Goal: Entertainment & Leisure: Browse casually

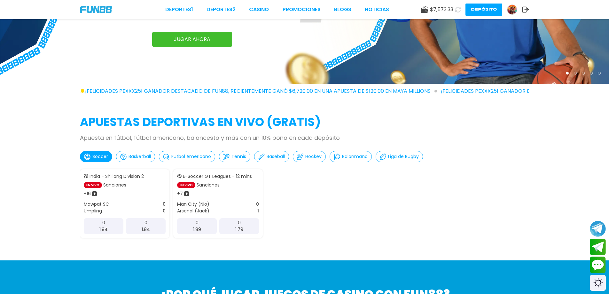
scroll to position [84, 0]
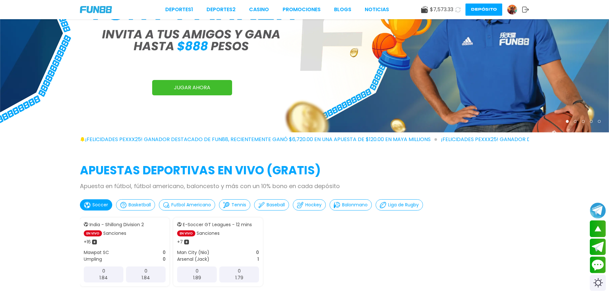
click at [273, 4] on div "Deportes 1 Deportes 2 CASINO Promociones BLOGS NOTICIAS $ 7,573.33 Depósito" at bounding box center [304, 9] width 609 height 19
click at [252, 6] on link "CASINO" at bounding box center [259, 10] width 20 height 8
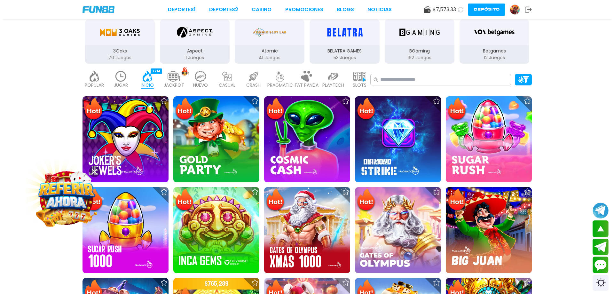
scroll to position [43, 0]
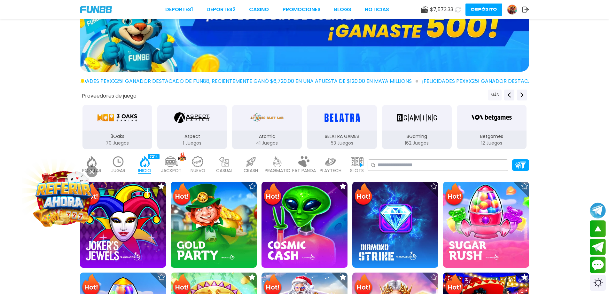
click at [496, 96] on button "MÁS" at bounding box center [495, 95] width 13 height 11
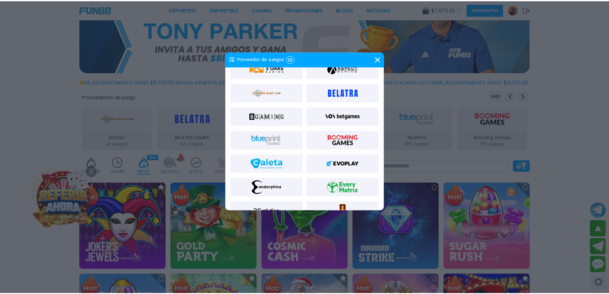
scroll to position [98, 0]
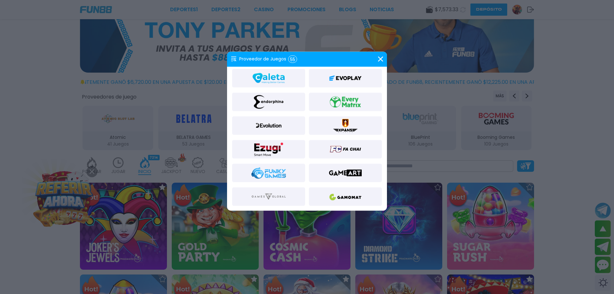
click at [343, 194] on img at bounding box center [345, 196] width 35 height 15
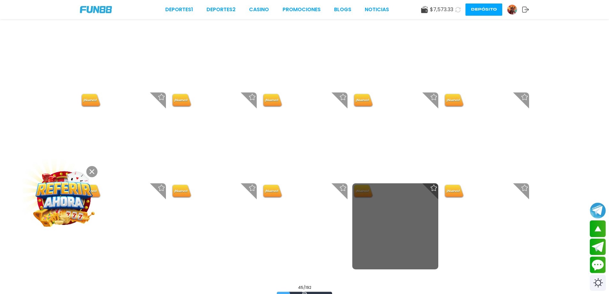
scroll to position [938, 0]
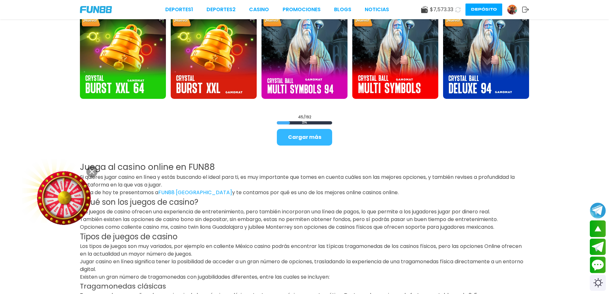
click at [321, 141] on button "Cargar más" at bounding box center [304, 137] width 55 height 17
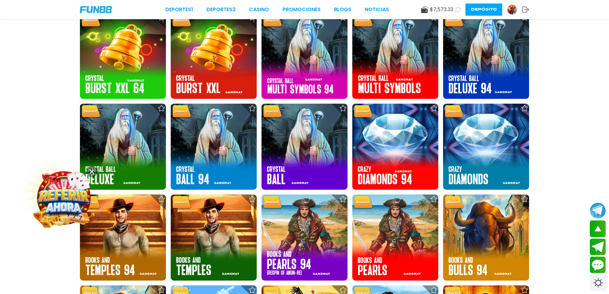
click at [91, 169] on icon at bounding box center [92, 171] width 5 height 5
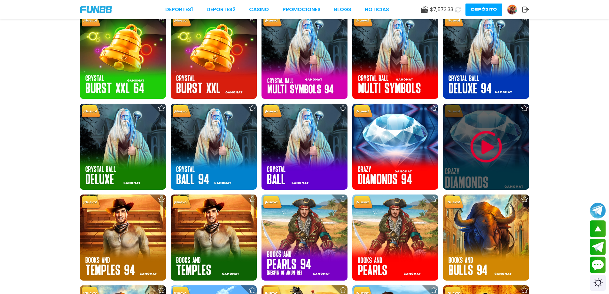
click at [484, 154] on img at bounding box center [486, 147] width 38 height 38
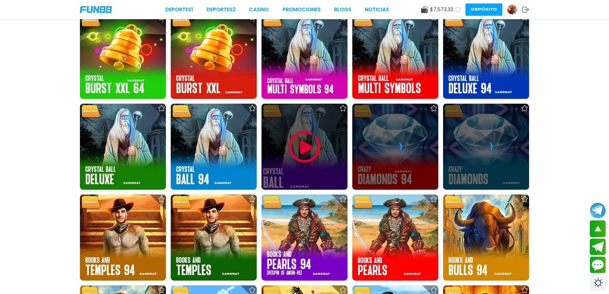
click at [328, 158] on div at bounding box center [305, 147] width 86 height 86
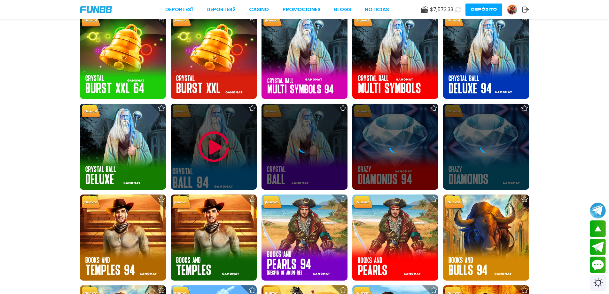
click at [217, 145] on img at bounding box center [214, 147] width 38 height 38
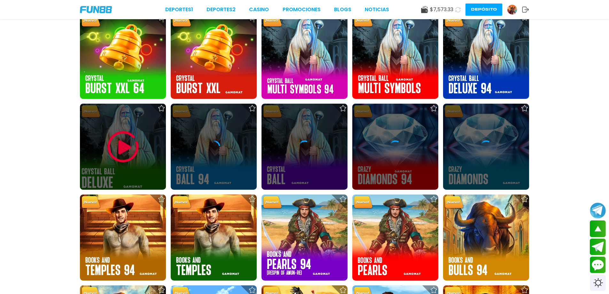
click at [120, 132] on img at bounding box center [123, 147] width 38 height 38
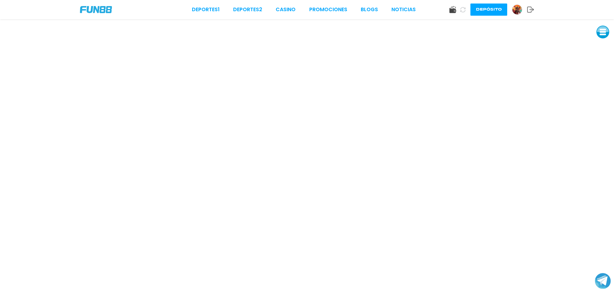
click at [608, 36] on button at bounding box center [603, 32] width 13 height 13
click at [602, 46] on button at bounding box center [603, 46] width 13 height 13
click at [609, 48] on button at bounding box center [603, 46] width 13 height 13
click at [606, 46] on button at bounding box center [603, 46] width 13 height 13
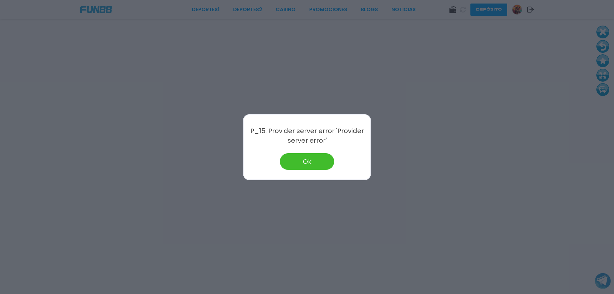
click at [301, 160] on button "Ok" at bounding box center [307, 161] width 54 height 17
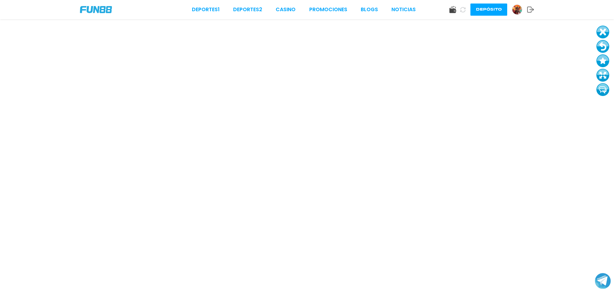
click at [604, 44] on button at bounding box center [603, 46] width 13 height 13
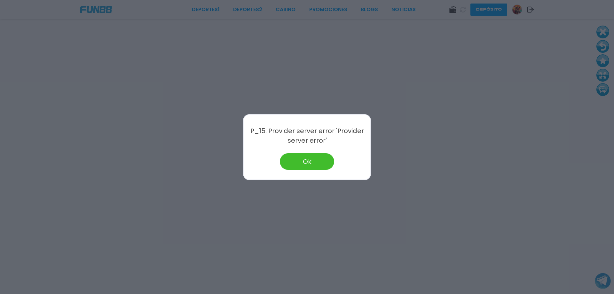
click at [309, 162] on button "Ok" at bounding box center [307, 161] width 54 height 17
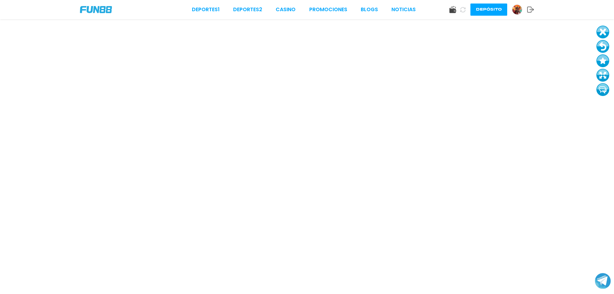
click at [608, 45] on button at bounding box center [603, 46] width 13 height 13
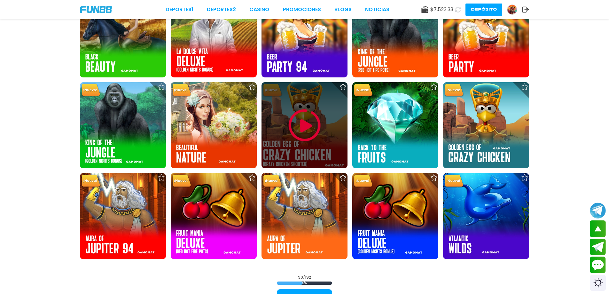
scroll to position [1621, 0]
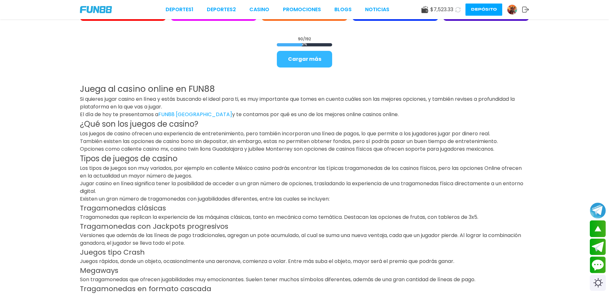
click at [314, 60] on button "Cargar más" at bounding box center [304, 59] width 55 height 17
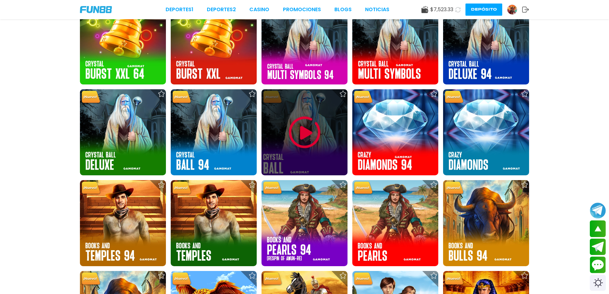
scroll to position [938, 0]
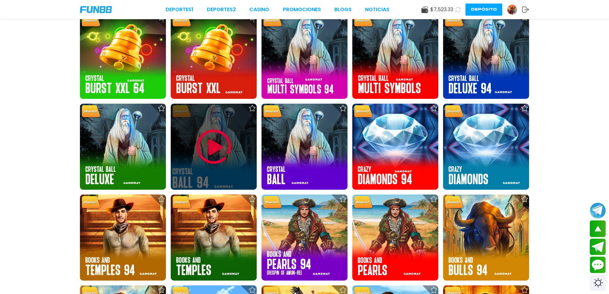
click at [227, 153] on img at bounding box center [214, 147] width 38 height 38
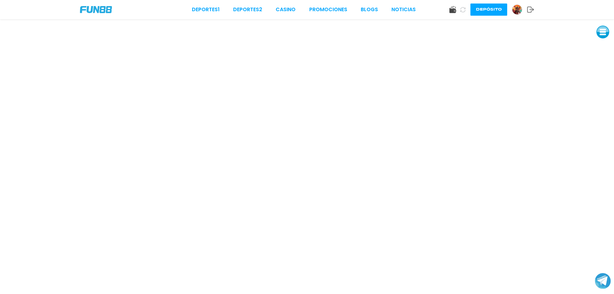
click at [599, 29] on button at bounding box center [603, 32] width 13 height 13
click at [601, 45] on button at bounding box center [603, 46] width 13 height 13
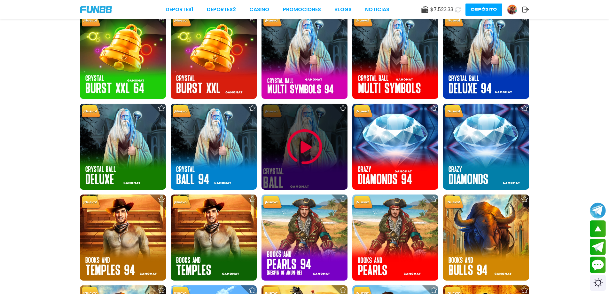
scroll to position [1066, 0]
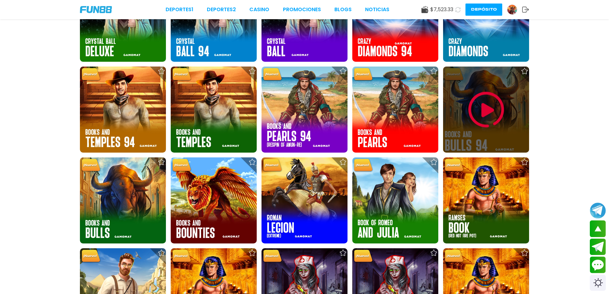
click at [454, 118] on div at bounding box center [486, 110] width 86 height 86
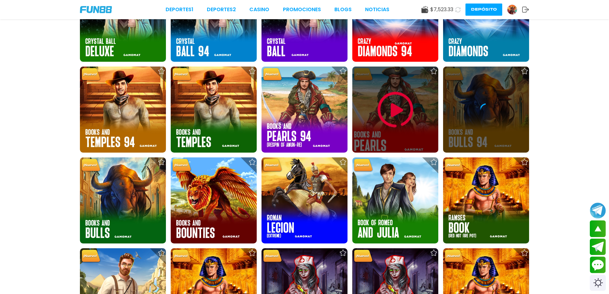
click at [397, 123] on img at bounding box center [396, 110] width 38 height 38
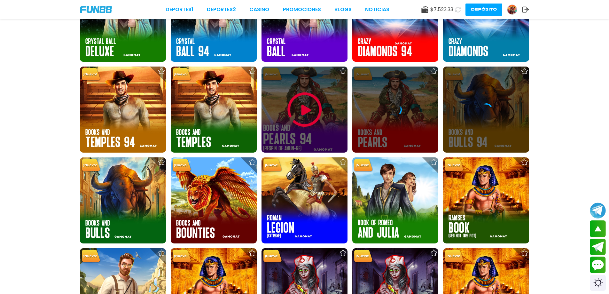
drag, startPoint x: 339, startPoint y: 123, endPoint x: 326, endPoint y: 123, distance: 12.8
click at [326, 123] on div at bounding box center [305, 110] width 86 height 86
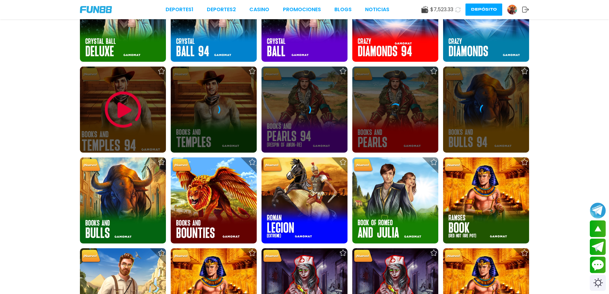
click at [150, 123] on div at bounding box center [123, 110] width 86 height 86
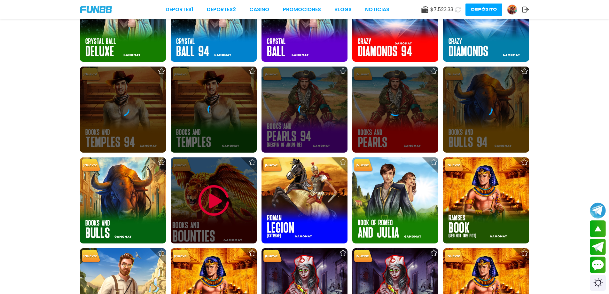
scroll to position [1088, 0]
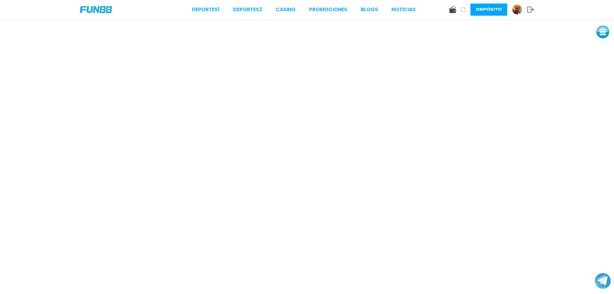
click at [602, 31] on button at bounding box center [603, 32] width 13 height 13
click at [604, 46] on button at bounding box center [603, 46] width 13 height 13
click at [603, 48] on button at bounding box center [603, 46] width 13 height 13
click at [605, 46] on button at bounding box center [603, 46] width 13 height 13
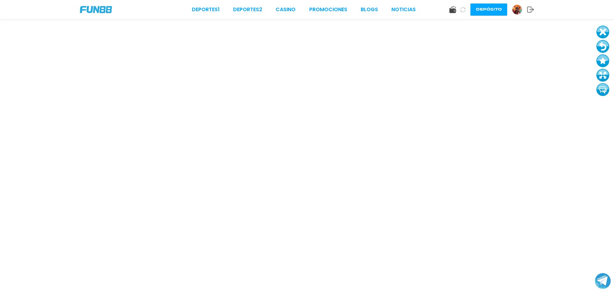
click at [605, 46] on button at bounding box center [603, 46] width 13 height 13
click at [602, 42] on button at bounding box center [603, 46] width 13 height 13
click at [605, 43] on button at bounding box center [603, 46] width 13 height 13
click at [599, 44] on button at bounding box center [603, 46] width 13 height 13
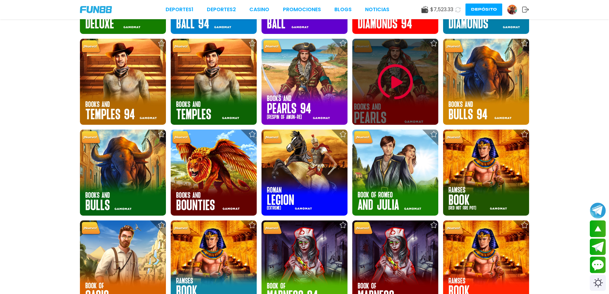
scroll to position [1152, 0]
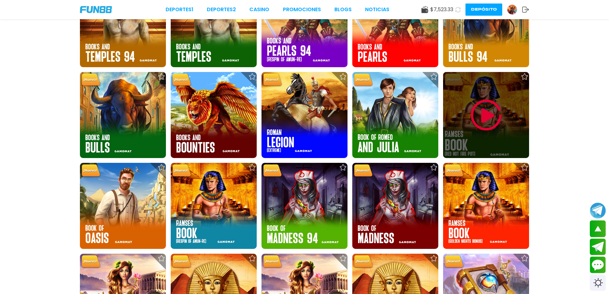
click at [488, 114] on img at bounding box center [486, 115] width 38 height 38
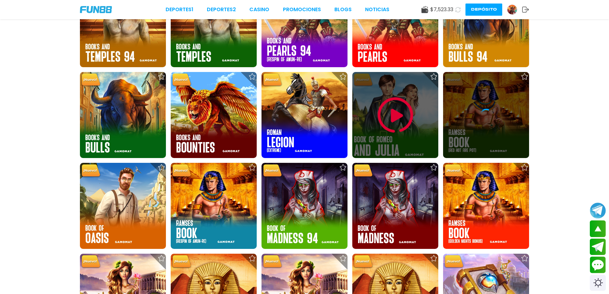
click at [412, 117] on img at bounding box center [396, 115] width 38 height 38
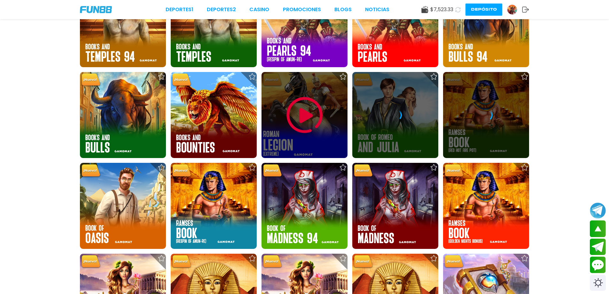
click at [319, 127] on img at bounding box center [305, 115] width 38 height 38
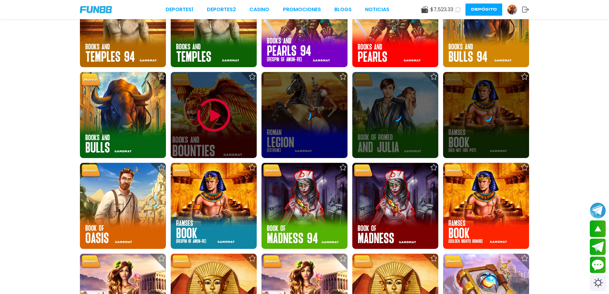
click at [254, 125] on div at bounding box center [214, 115] width 86 height 86
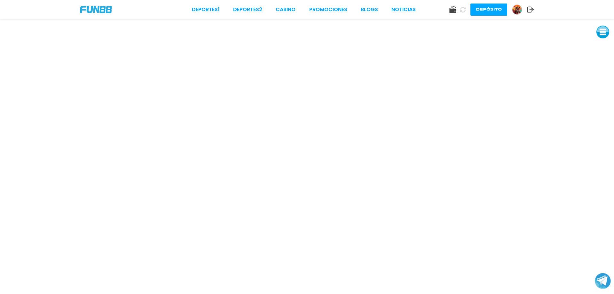
click at [601, 31] on button at bounding box center [603, 32] width 13 height 13
click at [602, 44] on button at bounding box center [603, 46] width 13 height 13
click at [606, 47] on button at bounding box center [603, 46] width 13 height 13
click at [603, 48] on button at bounding box center [603, 46] width 13 height 13
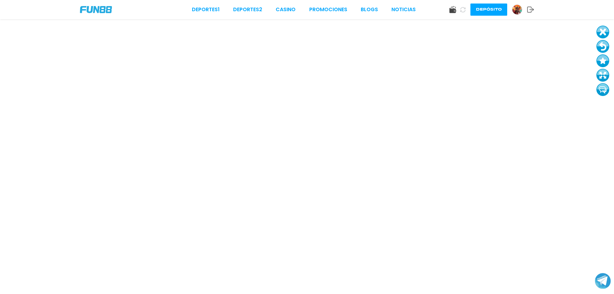
click at [603, 48] on button at bounding box center [603, 46] width 13 height 13
click at [599, 43] on button at bounding box center [603, 46] width 13 height 13
click at [602, 45] on button at bounding box center [603, 46] width 13 height 13
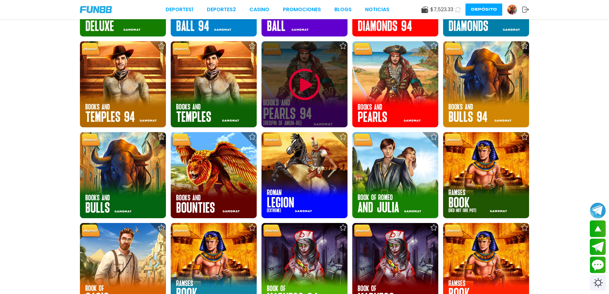
scroll to position [1166, 0]
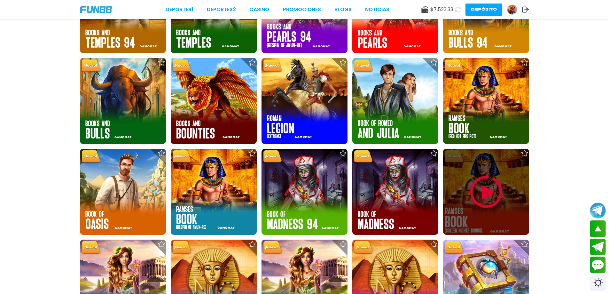
drag, startPoint x: 451, startPoint y: 170, endPoint x: 463, endPoint y: 177, distance: 13.5
click at [463, 177] on div at bounding box center [486, 192] width 86 height 86
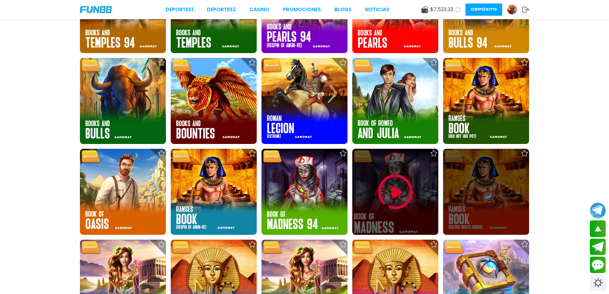
click at [414, 191] on img at bounding box center [396, 192] width 38 height 38
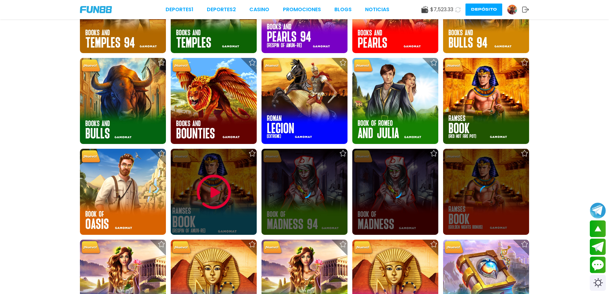
click at [217, 192] on img at bounding box center [214, 192] width 38 height 38
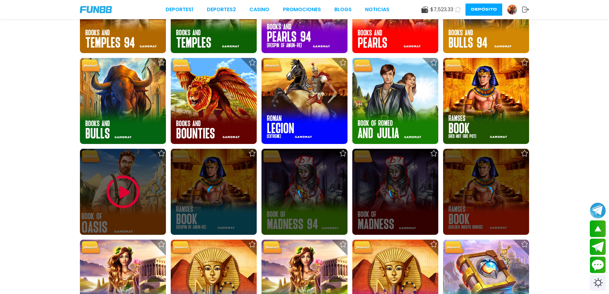
click at [116, 174] on img at bounding box center [123, 192] width 38 height 38
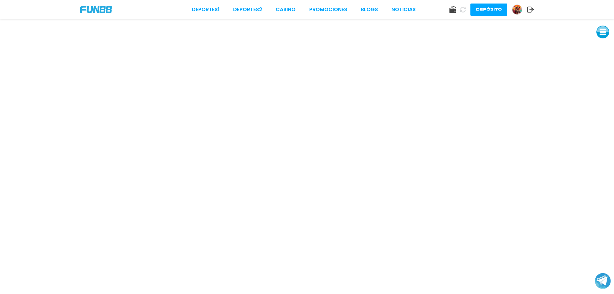
click at [609, 35] on button at bounding box center [603, 32] width 13 height 13
click at [604, 47] on button at bounding box center [603, 46] width 13 height 13
click at [600, 47] on button at bounding box center [603, 46] width 13 height 13
click at [603, 47] on button at bounding box center [603, 46] width 13 height 13
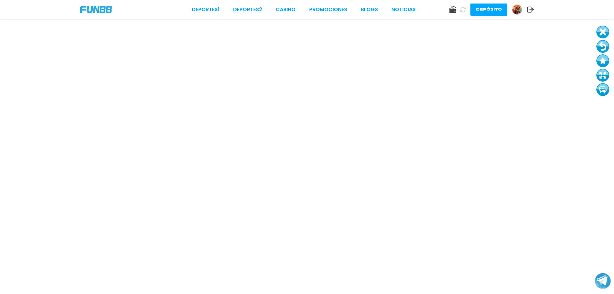
click at [603, 47] on button at bounding box center [603, 46] width 13 height 13
click at [602, 49] on button at bounding box center [603, 46] width 13 height 13
click at [606, 46] on button at bounding box center [603, 46] width 13 height 13
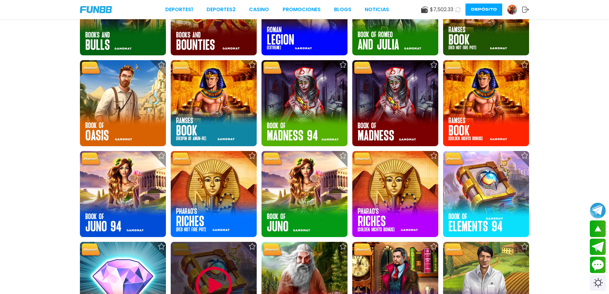
scroll to position [1322, 0]
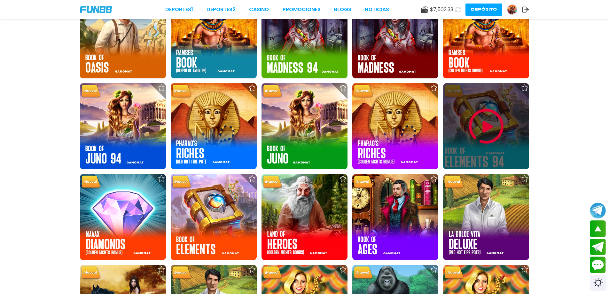
click at [468, 124] on img at bounding box center [486, 126] width 38 height 38
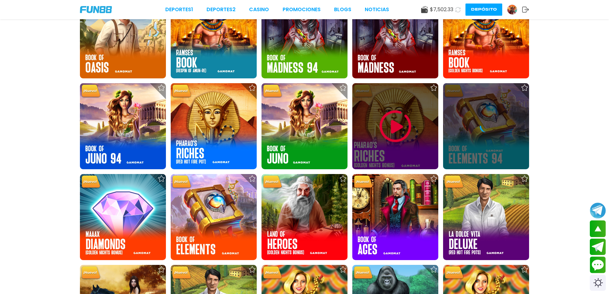
click at [401, 141] on img at bounding box center [396, 126] width 38 height 38
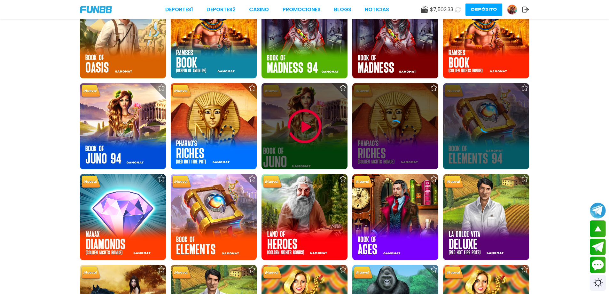
click at [330, 146] on div at bounding box center [305, 126] width 86 height 86
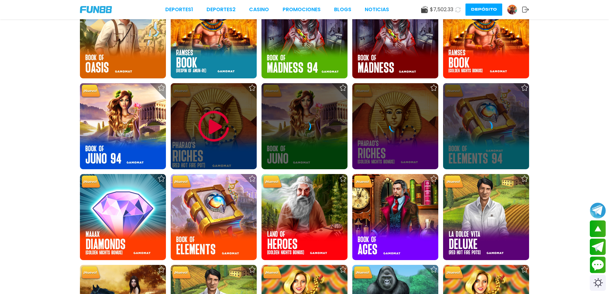
click at [210, 144] on img at bounding box center [214, 126] width 38 height 38
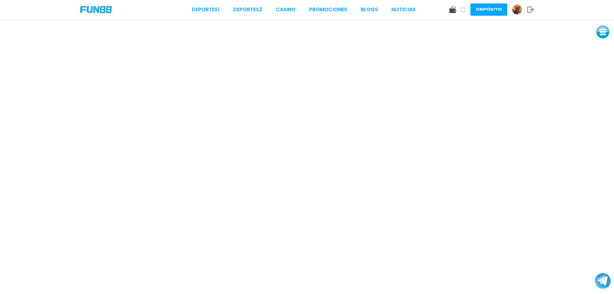
click at [603, 34] on button at bounding box center [603, 32] width 13 height 13
click at [601, 42] on button at bounding box center [603, 46] width 13 height 13
click at [602, 43] on button at bounding box center [603, 46] width 13 height 13
click at [600, 38] on button at bounding box center [603, 32] width 13 height 13
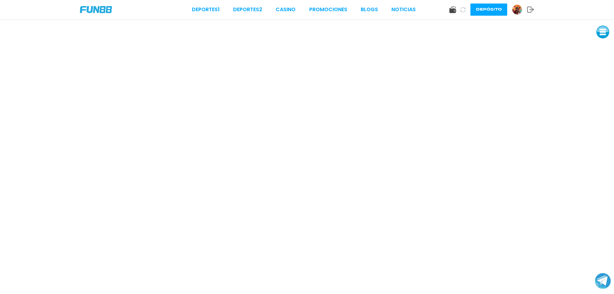
click at [602, 34] on button at bounding box center [603, 32] width 13 height 13
click at [601, 47] on button at bounding box center [603, 46] width 13 height 13
click at [601, 44] on button at bounding box center [603, 46] width 13 height 13
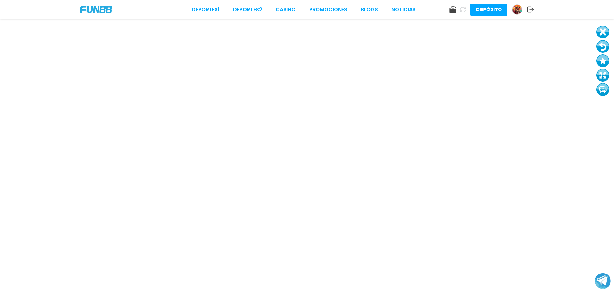
click at [603, 42] on button at bounding box center [603, 46] width 13 height 13
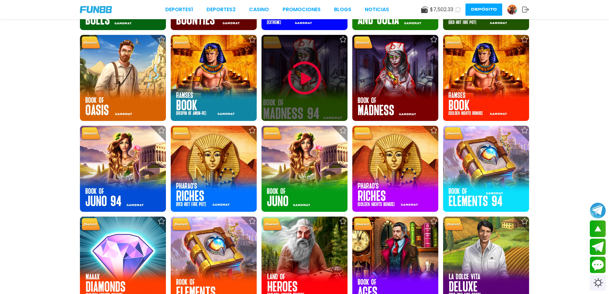
scroll to position [1408, 0]
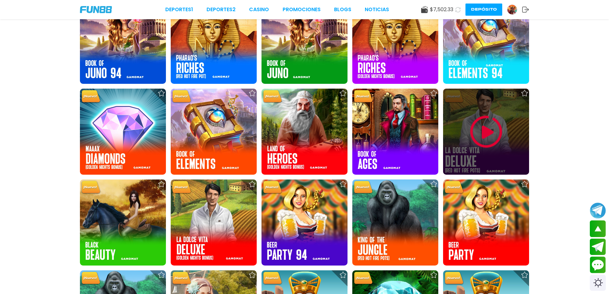
click at [496, 127] on img at bounding box center [486, 132] width 38 height 38
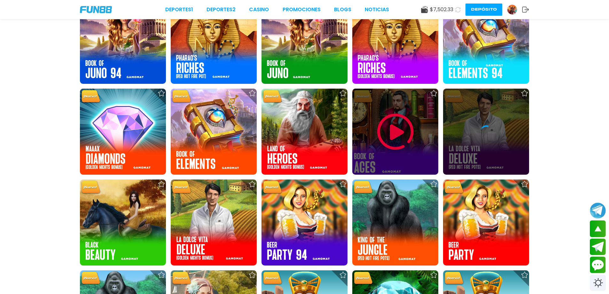
click at [401, 136] on img at bounding box center [396, 132] width 38 height 38
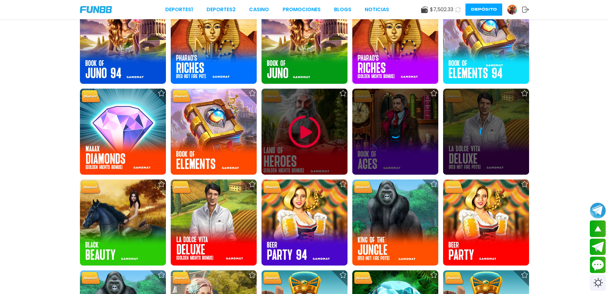
click at [312, 134] on img at bounding box center [305, 132] width 38 height 38
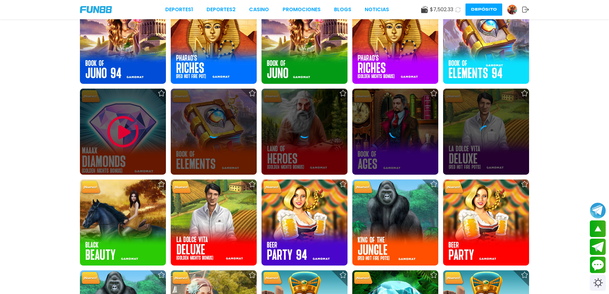
click at [132, 114] on img at bounding box center [123, 132] width 38 height 38
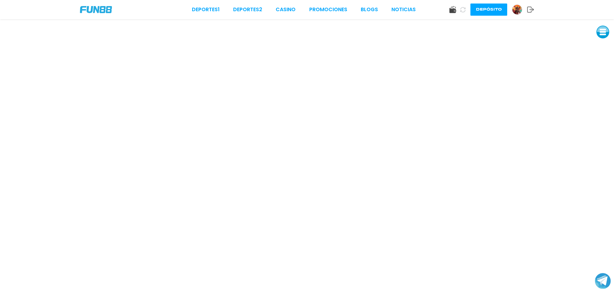
click at [601, 32] on button at bounding box center [603, 32] width 13 height 13
click at [605, 47] on button at bounding box center [603, 46] width 13 height 13
